Goal: Find specific page/section: Find specific page/section

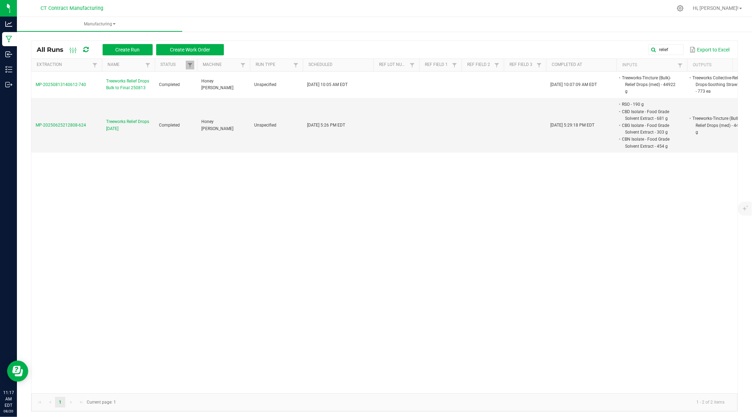
click at [360, 8] on div at bounding box center [399, 8] width 546 height 14
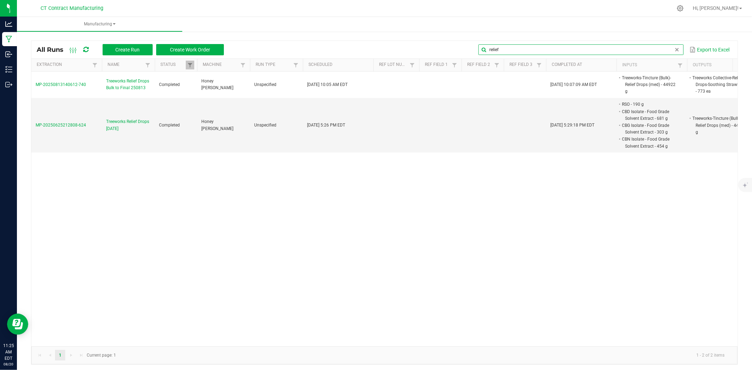
click at [671, 52] on global-search-input-ngx "relief" at bounding box center [581, 49] width 205 height 5
click at [675, 52] on span at bounding box center [678, 50] width 6 height 6
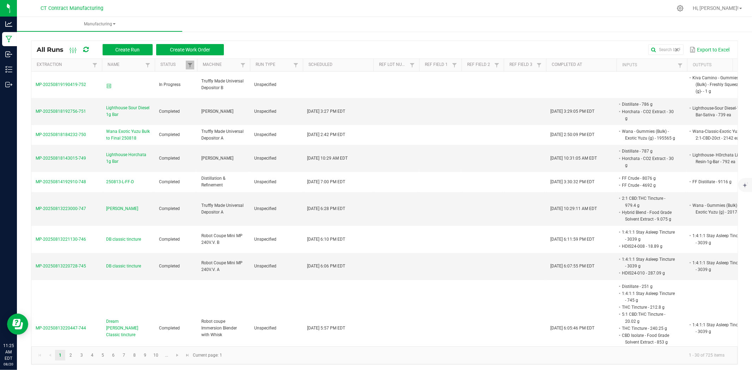
click at [457, 4] on div at bounding box center [399, 8] width 546 height 14
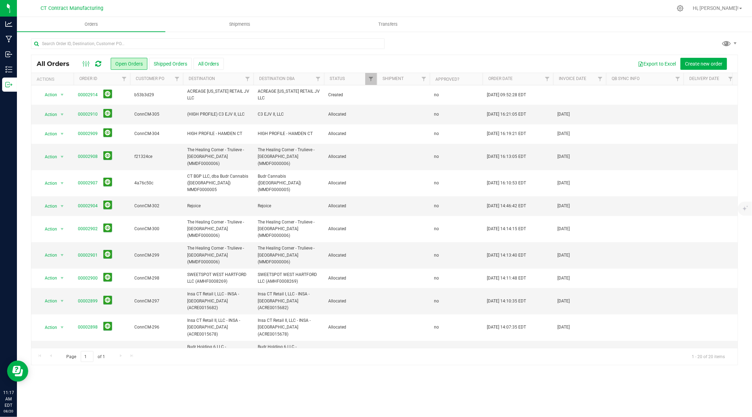
click at [98, 61] on icon at bounding box center [98, 63] width 6 height 7
click at [298, 3] on div at bounding box center [399, 8] width 546 height 14
click at [550, 8] on div at bounding box center [399, 8] width 546 height 14
click at [456, 5] on div at bounding box center [399, 8] width 546 height 14
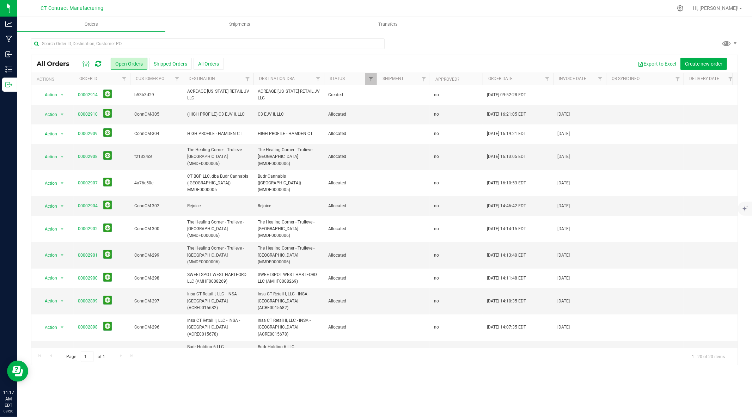
click at [288, 5] on div at bounding box center [399, 8] width 546 height 14
click at [427, 6] on div at bounding box center [399, 8] width 546 height 14
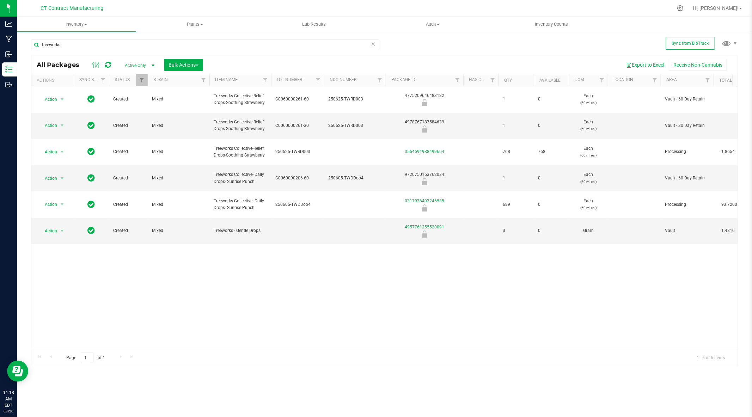
click at [259, 6] on div at bounding box center [399, 8] width 546 height 14
